Goal: Navigation & Orientation: Understand site structure

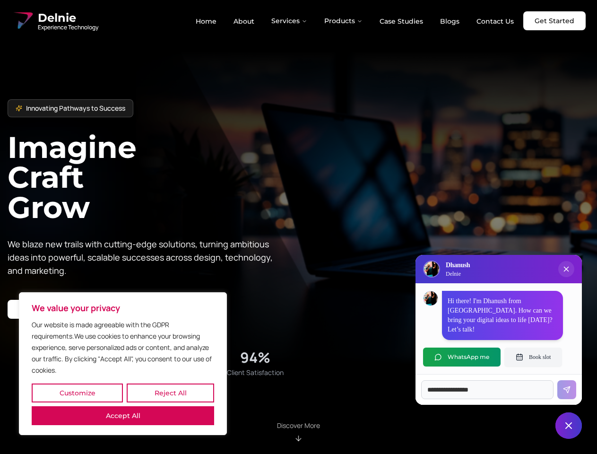
click at [77, 393] on button "Customize" at bounding box center [77, 393] width 91 height 19
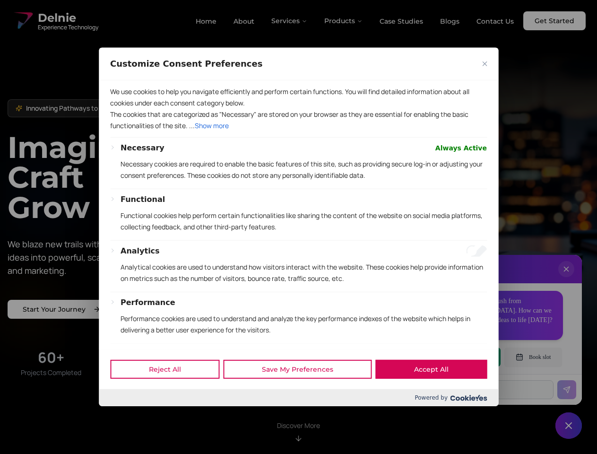
click at [170, 393] on div at bounding box center [298, 227] width 597 height 454
click at [123, 109] on p "We use cookies to help you navigate efficiently and perform certain functions. …" at bounding box center [298, 97] width 377 height 23
click at [298, 227] on div "Necessary Always Active Necessary cookies are required to enable the basic feat…" at bounding box center [298, 288] width 377 height 293
click at [290, 21] on div at bounding box center [298, 227] width 597 height 454
click at [344, 21] on div at bounding box center [298, 227] width 597 height 454
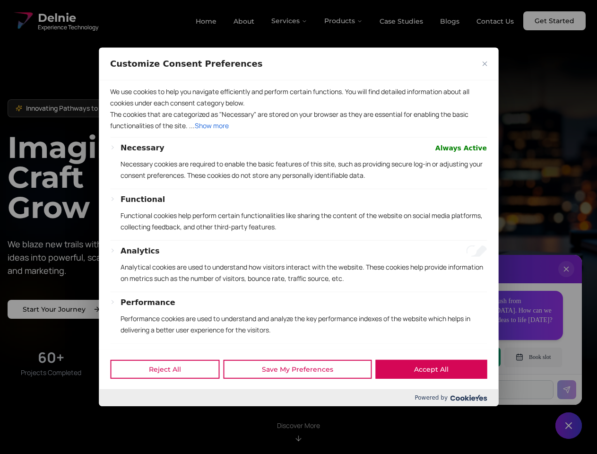
click at [567, 279] on div at bounding box center [298, 227] width 597 height 454
click at [462, 357] on div "Reject All Save My Preferences Accept All" at bounding box center [299, 369] width 400 height 40
click at [534, 357] on div at bounding box center [298, 227] width 597 height 454
click at [569, 426] on div at bounding box center [298, 227] width 597 height 454
